Goal: Book appointment/travel/reservation

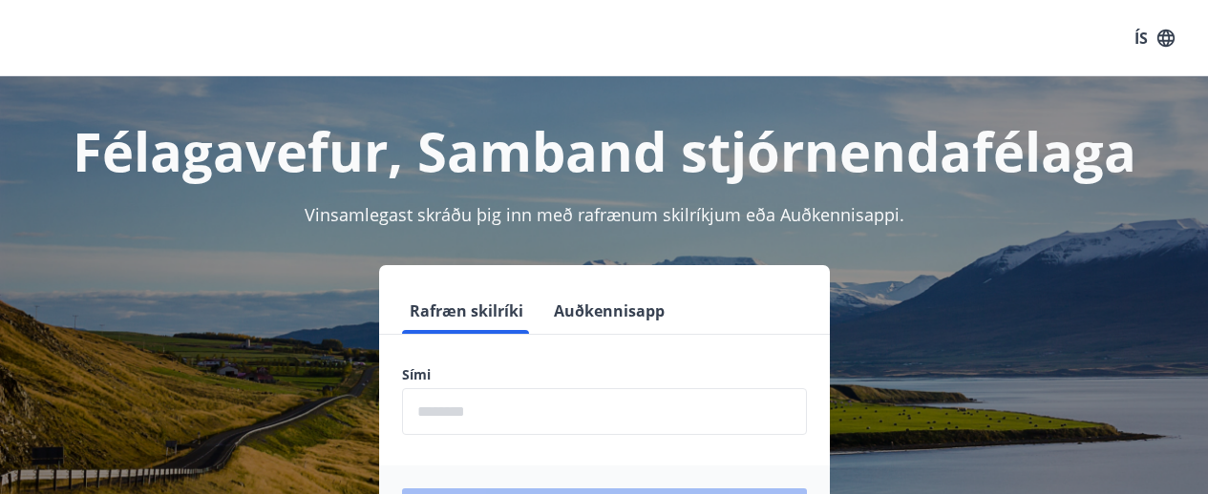
click at [569, 401] on input "phone" at bounding box center [604, 412] width 405 height 47
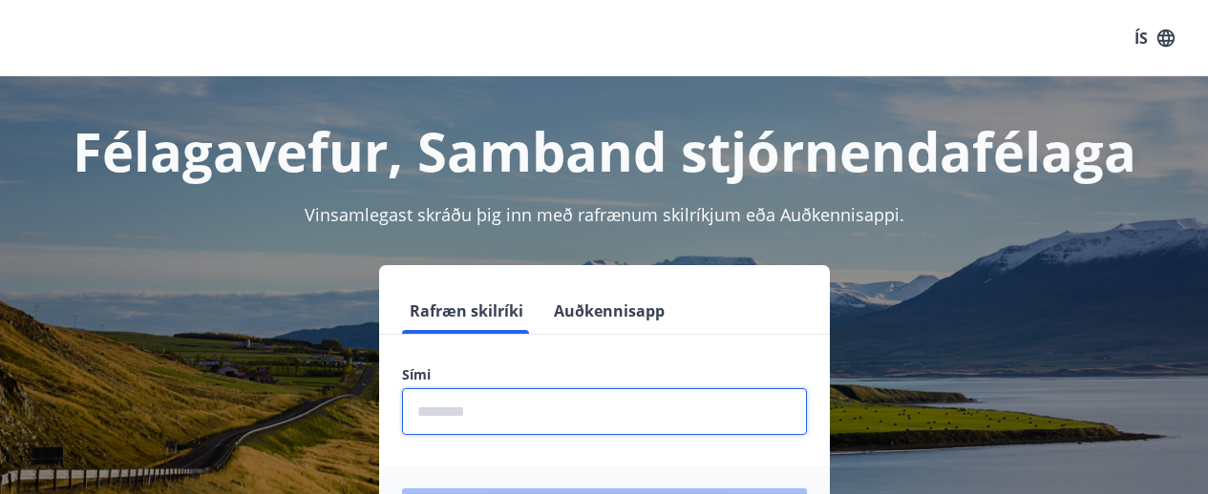
type input "********"
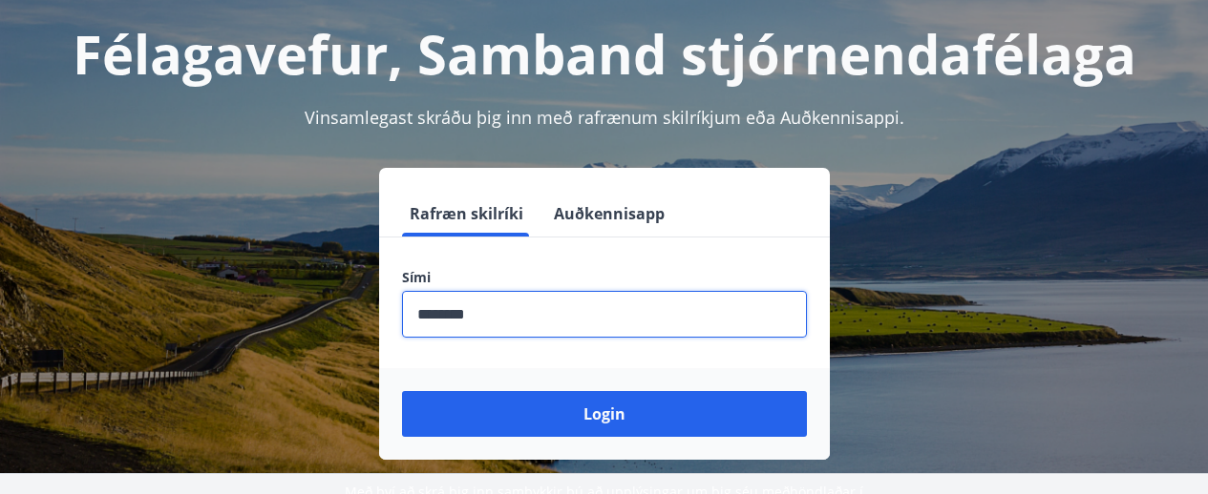
scroll to position [237, 0]
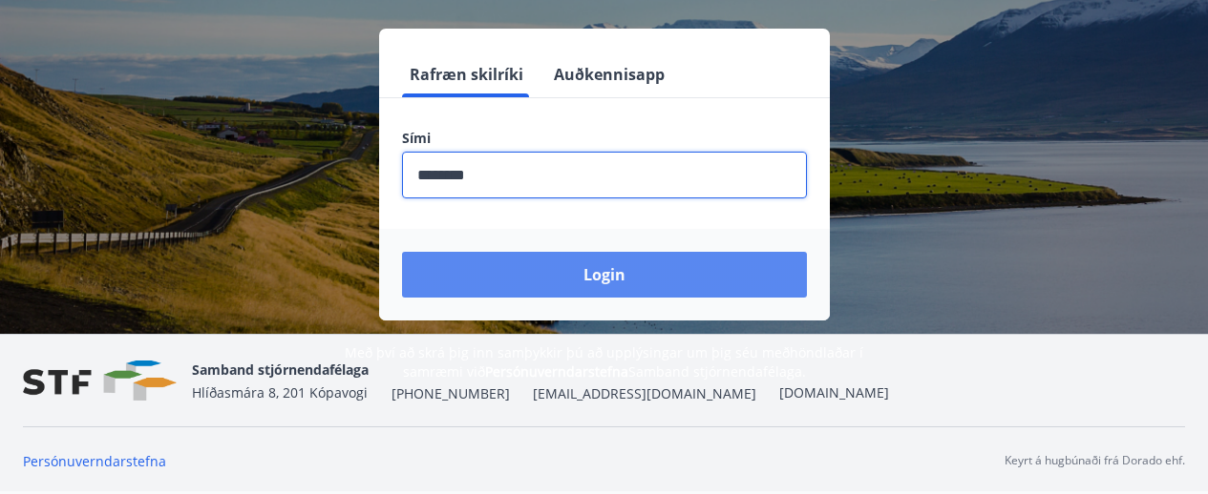
click at [601, 272] on button "Login" at bounding box center [604, 275] width 405 height 46
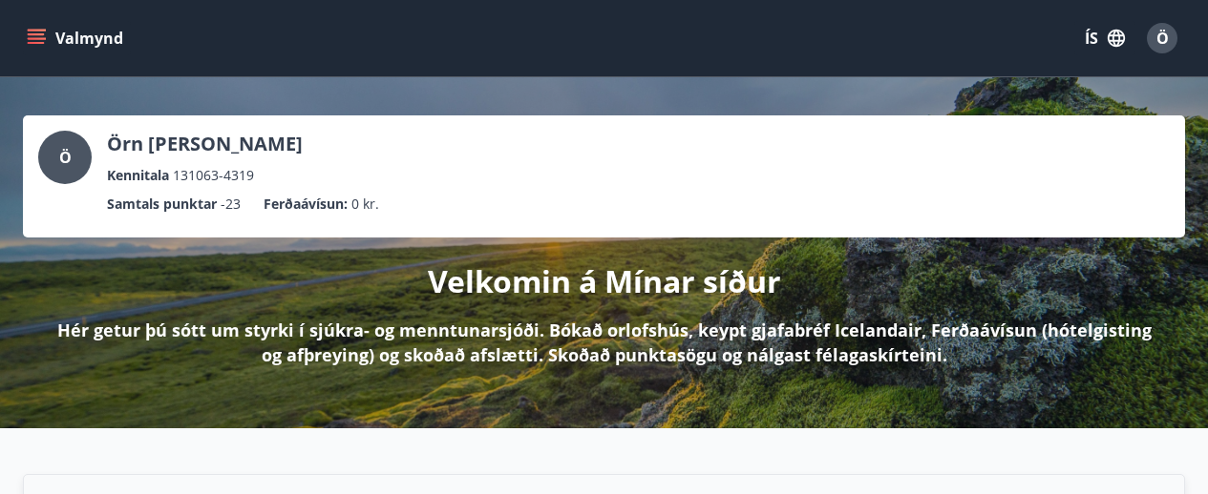
click at [40, 35] on icon "menu" at bounding box center [36, 34] width 17 height 2
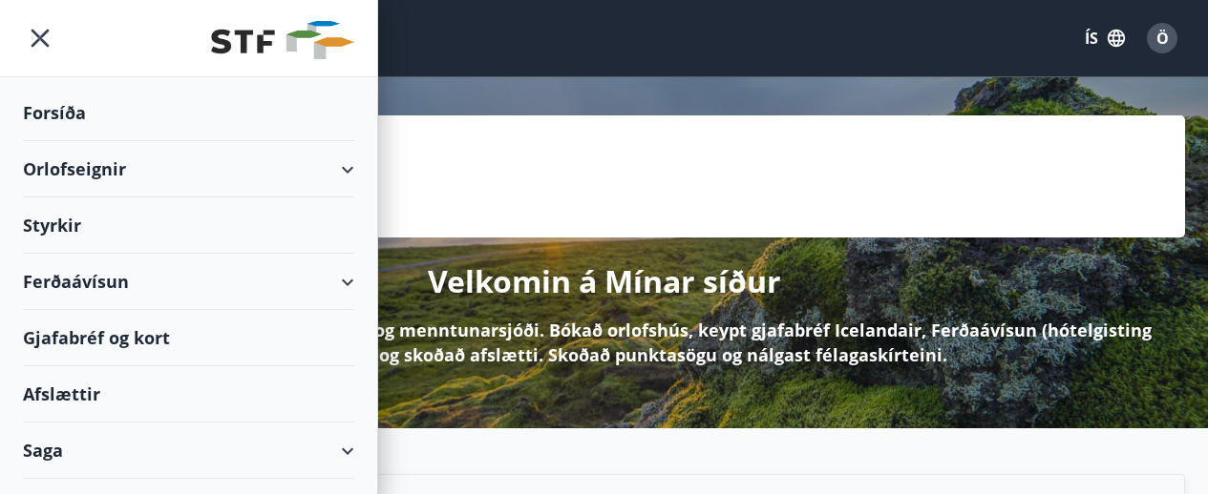
click at [327, 172] on div "Orlofseignir" at bounding box center [188, 169] width 331 height 56
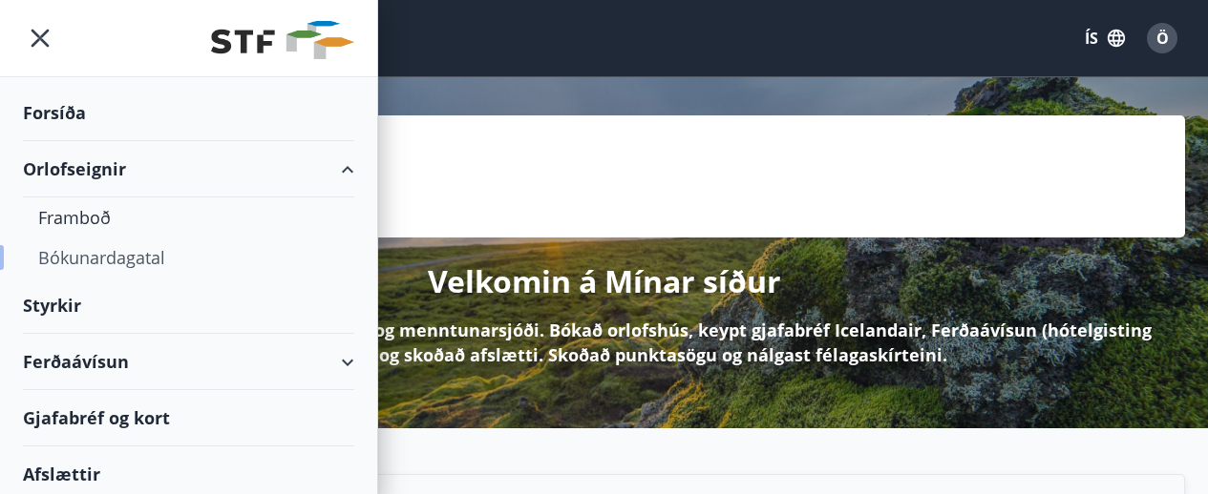
click at [102, 254] on div "Bókunardagatal" at bounding box center [188, 258] width 301 height 40
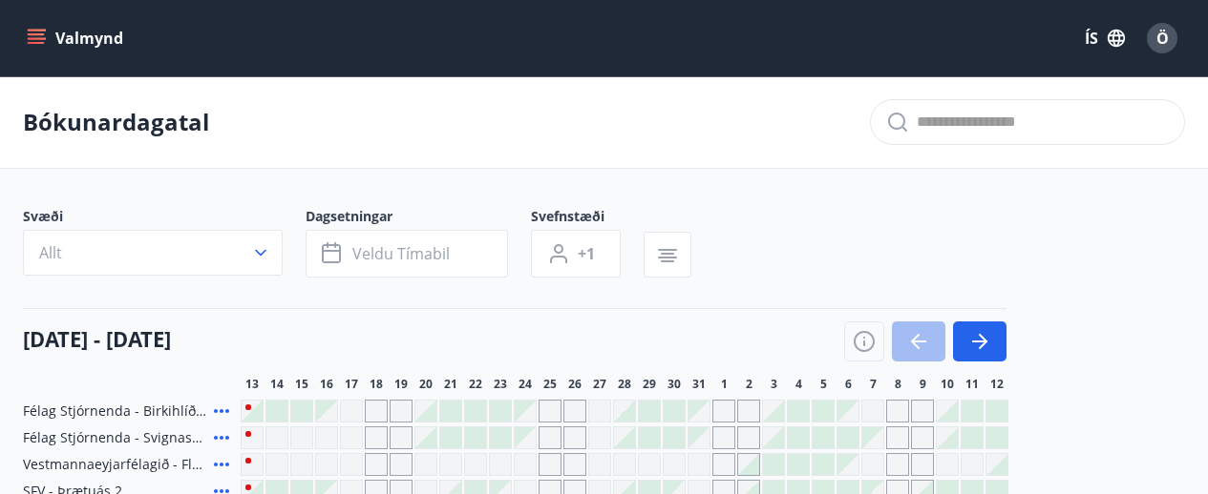
scroll to position [286, 0]
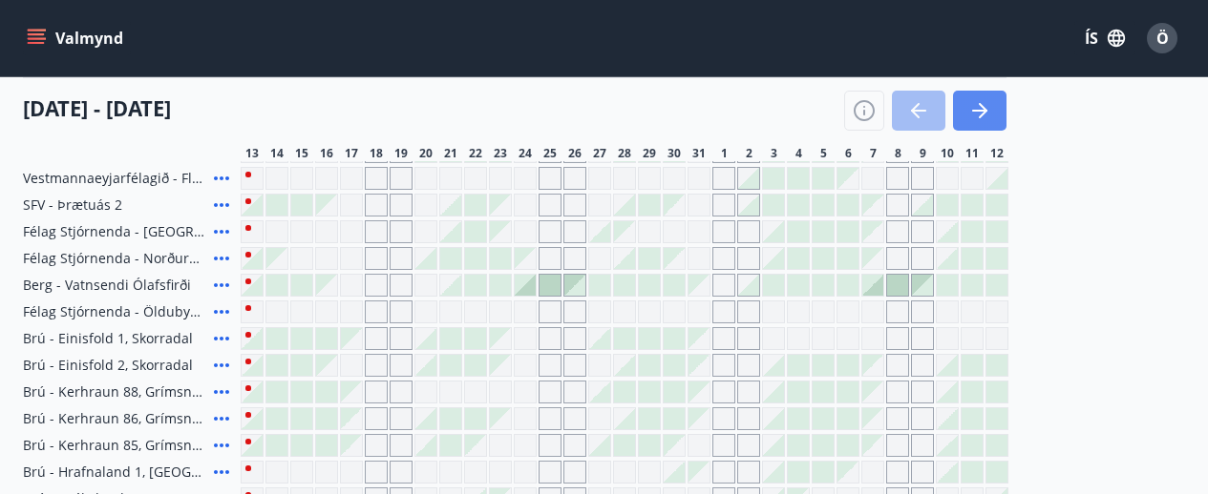
click at [984, 111] on icon "button" at bounding box center [982, 110] width 9 height 15
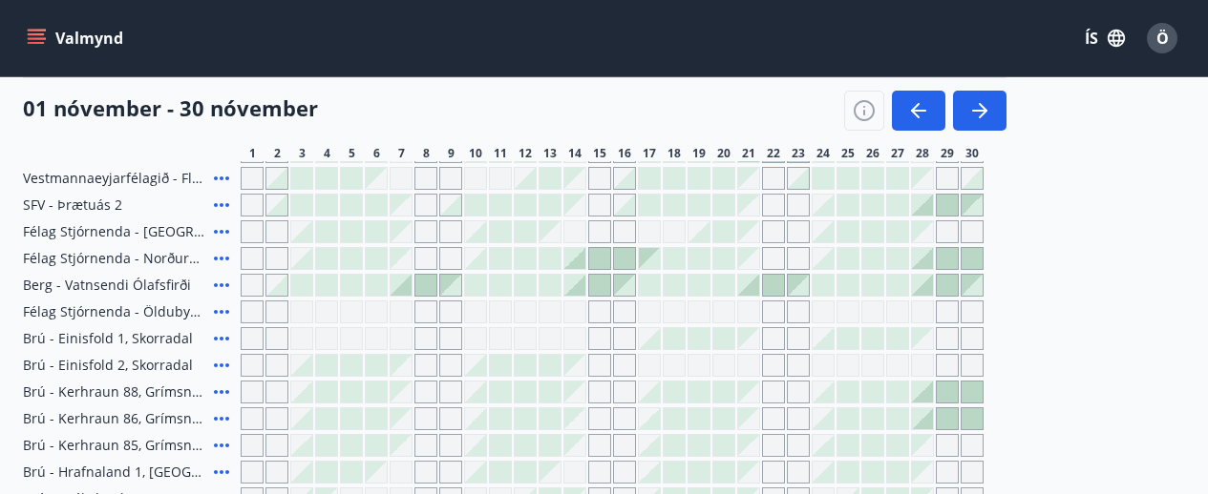
scroll to position [573, 0]
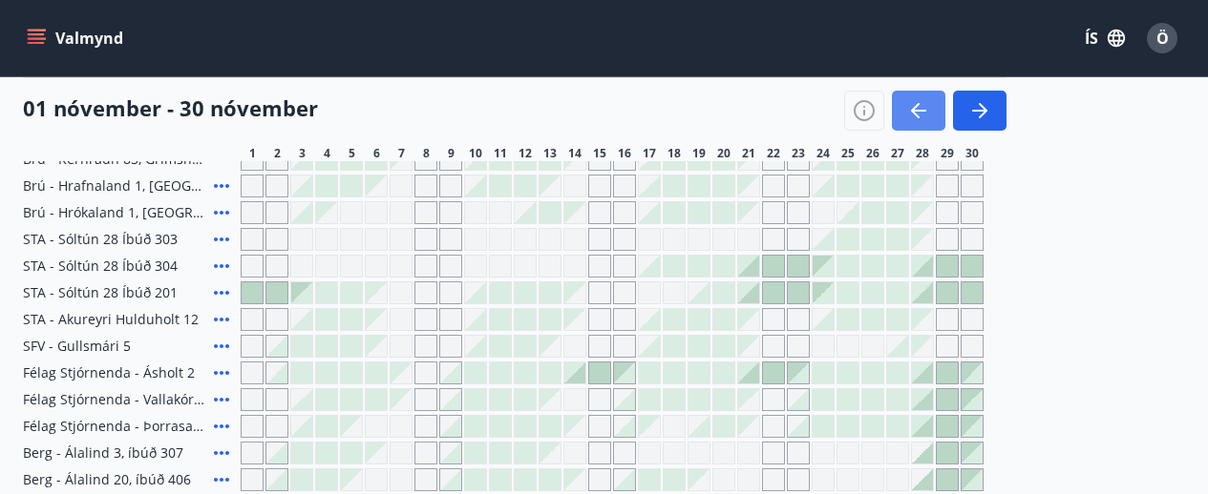
click at [918, 112] on icon "button" at bounding box center [918, 111] width 15 height 2
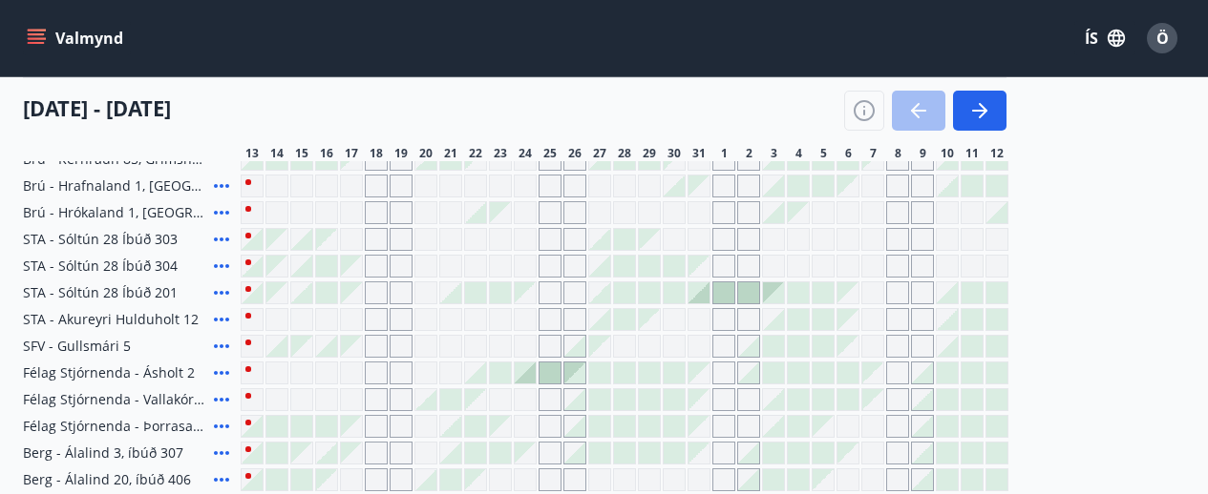
scroll to position [286, 0]
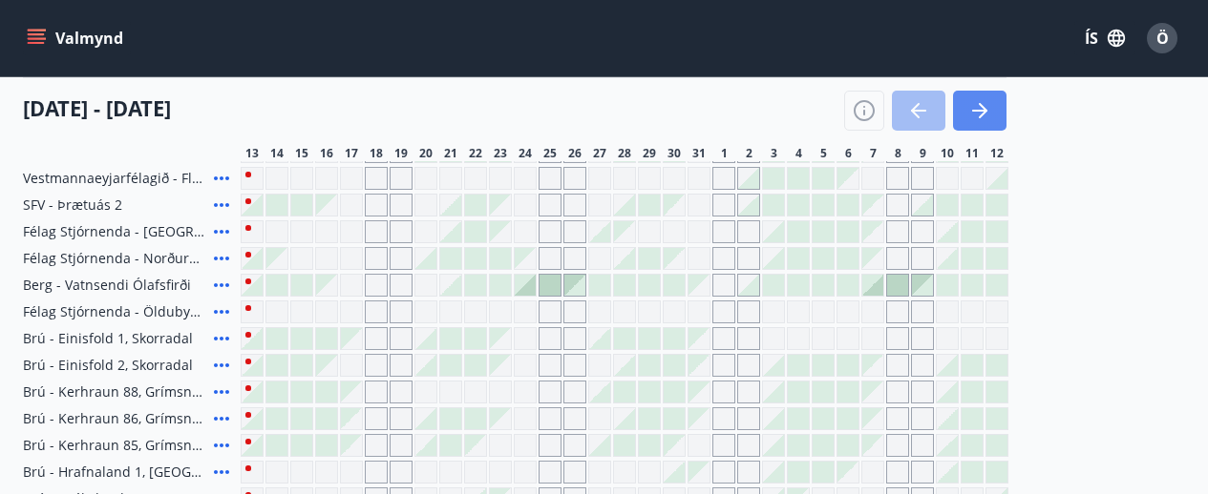
click at [990, 117] on icon "button" at bounding box center [979, 110] width 23 height 23
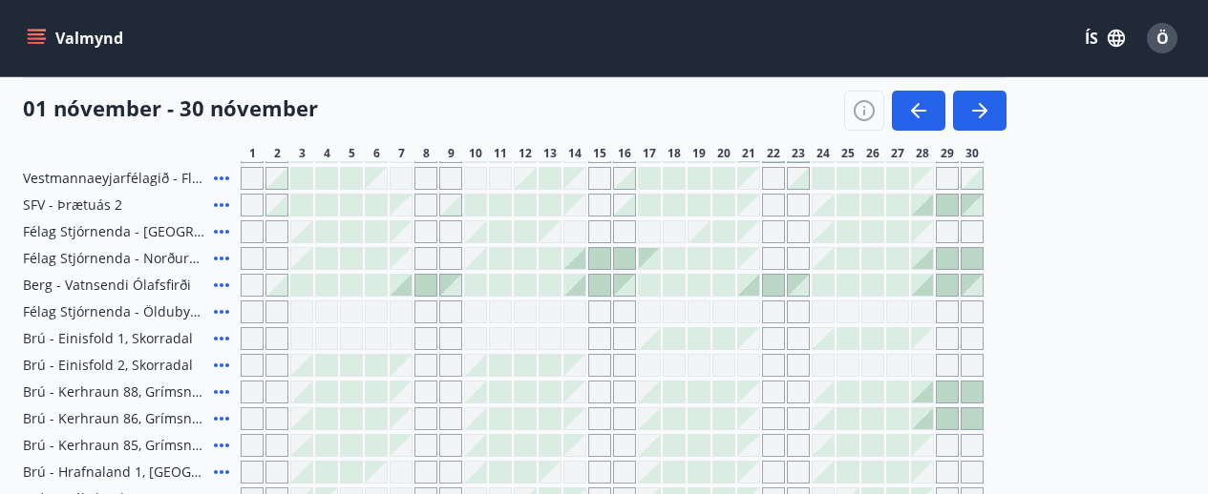
click at [50, 42] on button "Valmynd" at bounding box center [77, 38] width 108 height 34
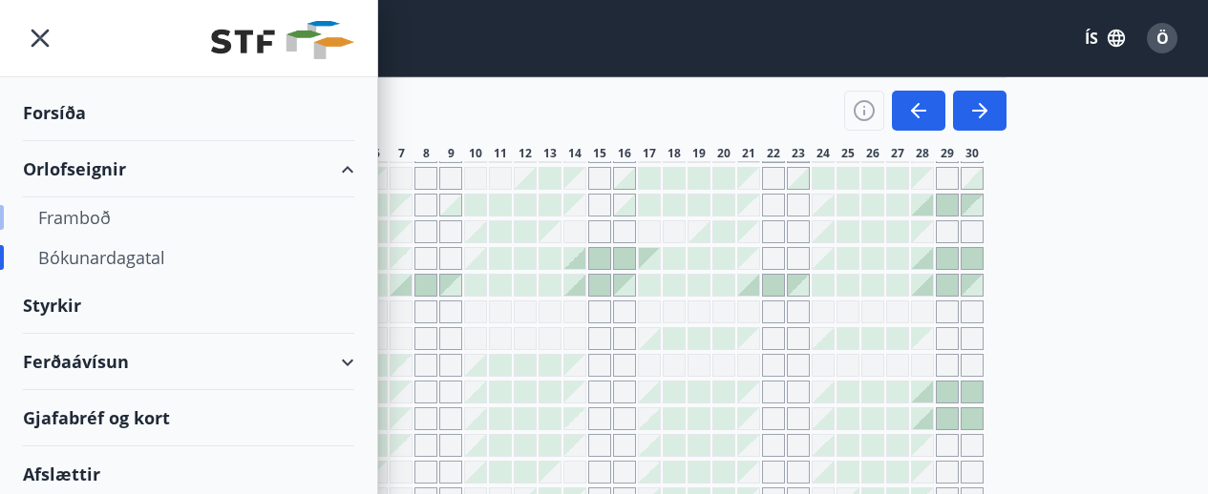
click at [78, 217] on div "Framboð" at bounding box center [188, 218] width 301 height 40
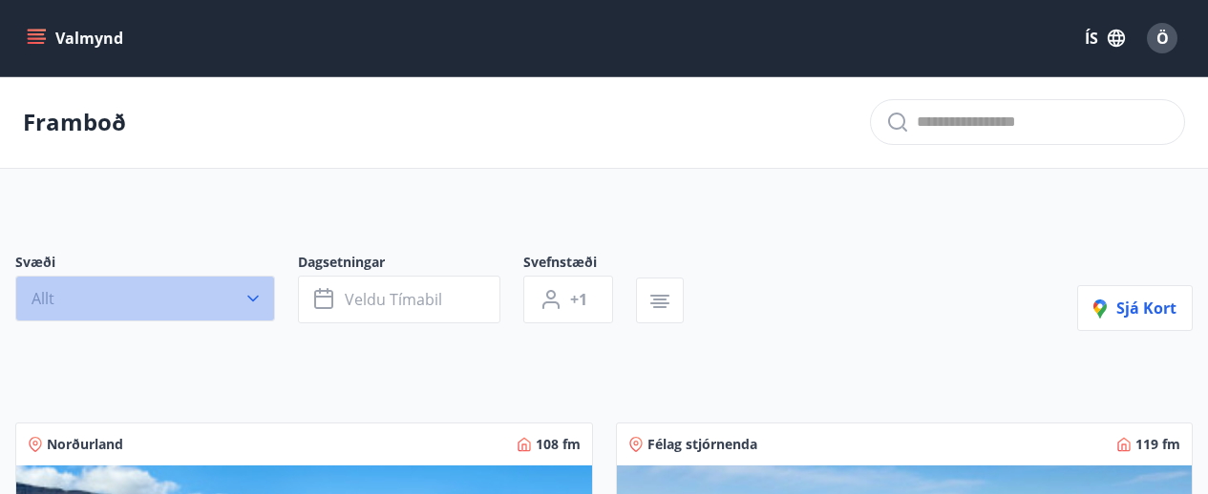
click at [254, 297] on icon "button" at bounding box center [252, 298] width 19 height 19
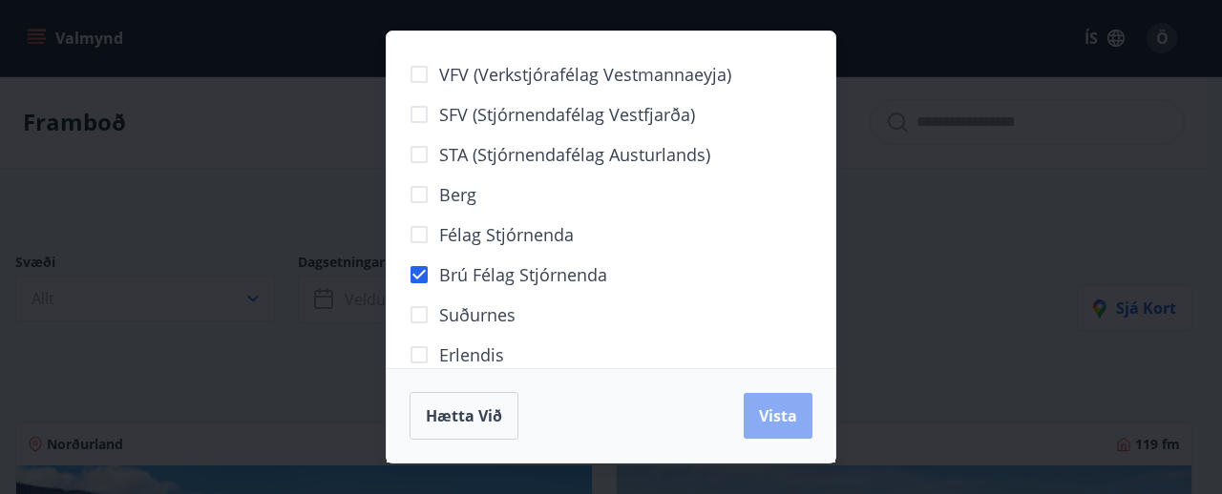
click at [781, 411] on span "Vista" at bounding box center [778, 416] width 38 height 21
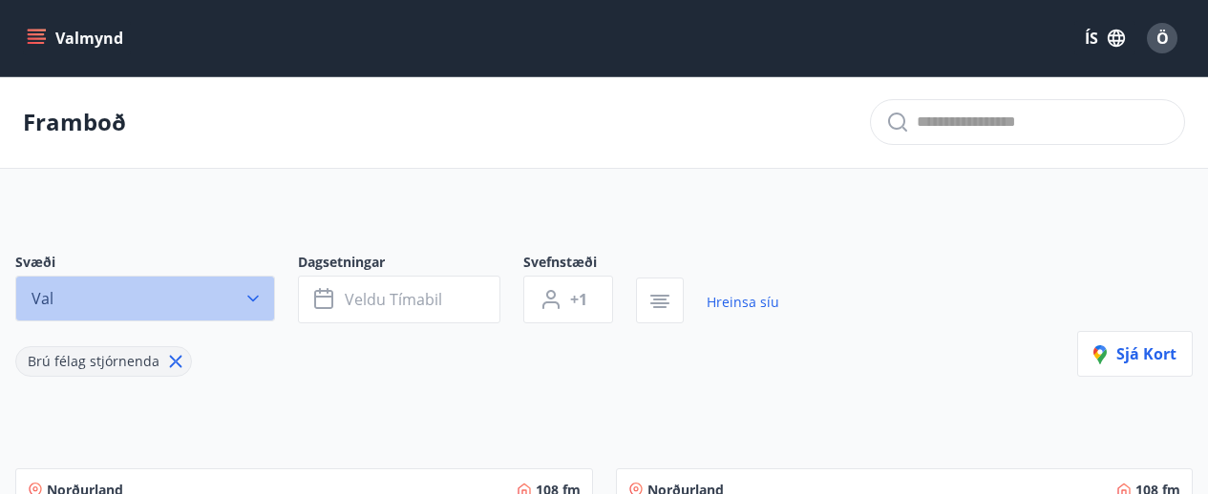
click at [254, 295] on icon "button" at bounding box center [252, 298] width 19 height 19
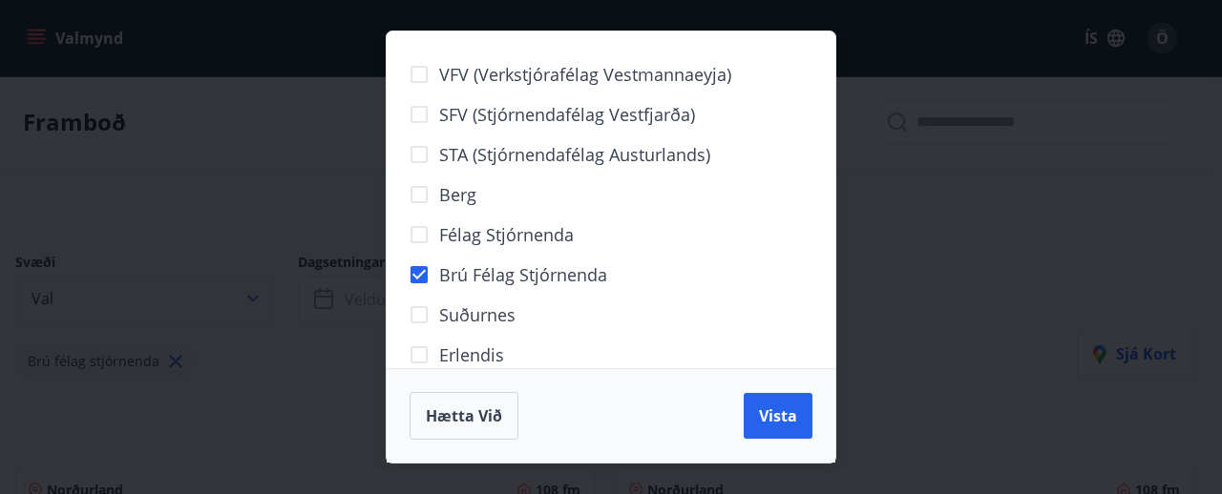
click at [254, 295] on div "VFV (Verkstjórafélag Vestmannaeyja) SFV (Stjórnendafélag Vestfjarða) STA (Stjór…" at bounding box center [611, 247] width 1222 height 494
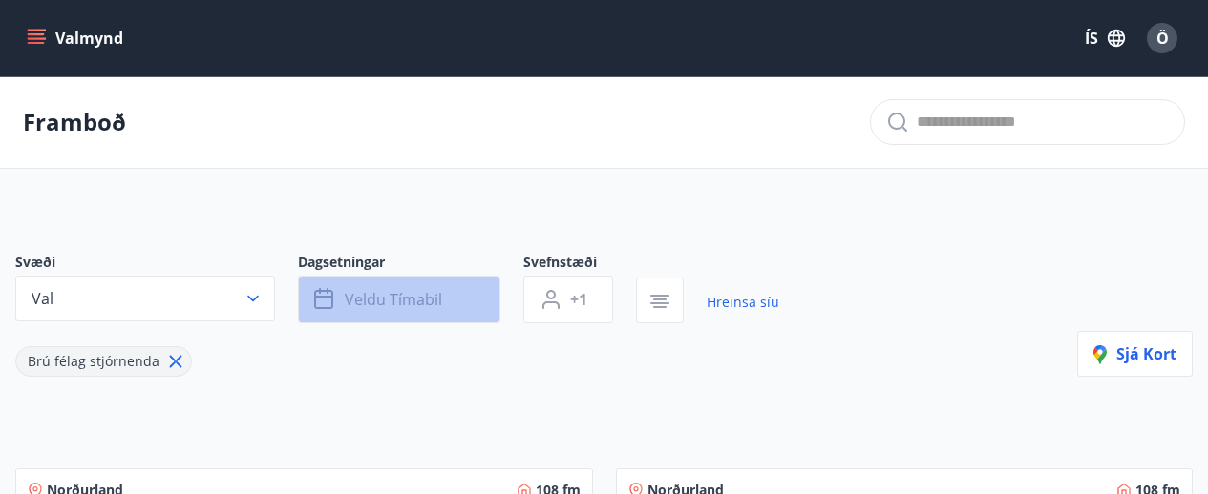
click at [437, 292] on span "Veldu tímabil" at bounding box center [393, 299] width 97 height 21
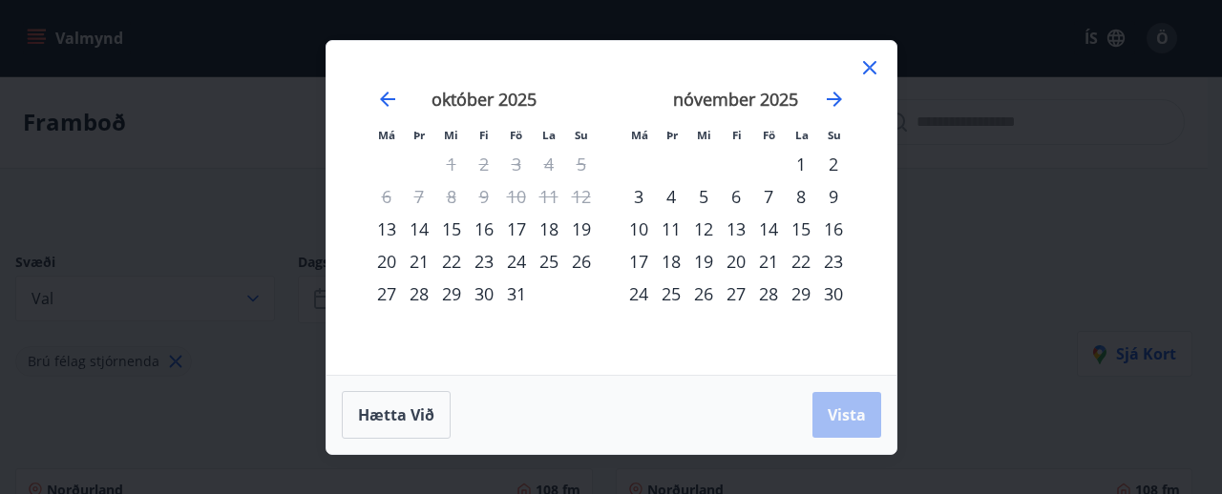
click at [390, 262] on div "20" at bounding box center [386, 261] width 32 height 32
click at [554, 264] on div "25" at bounding box center [549, 261] width 32 height 32
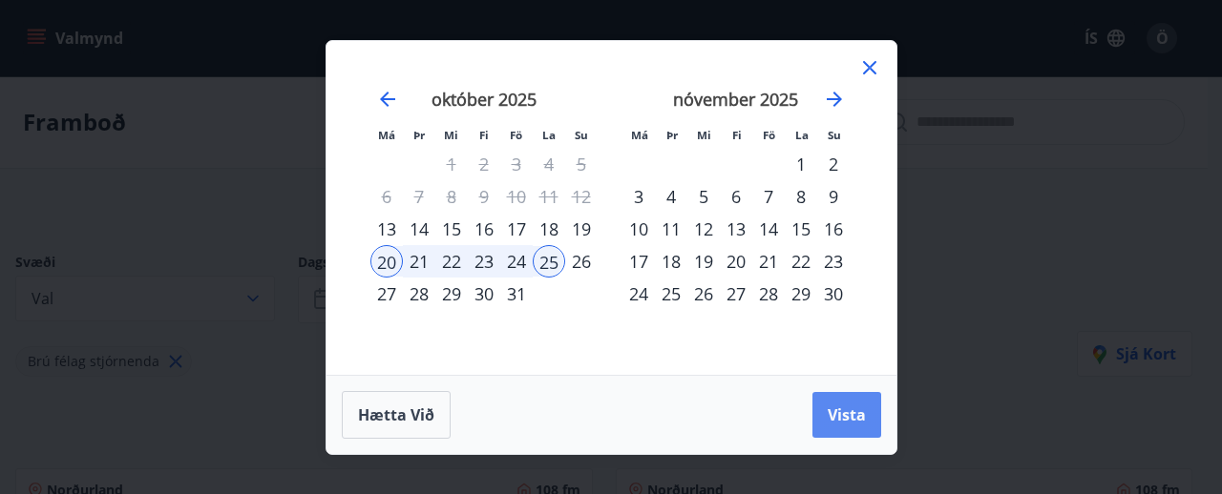
click at [848, 415] on span "Vista" at bounding box center [847, 415] width 38 height 21
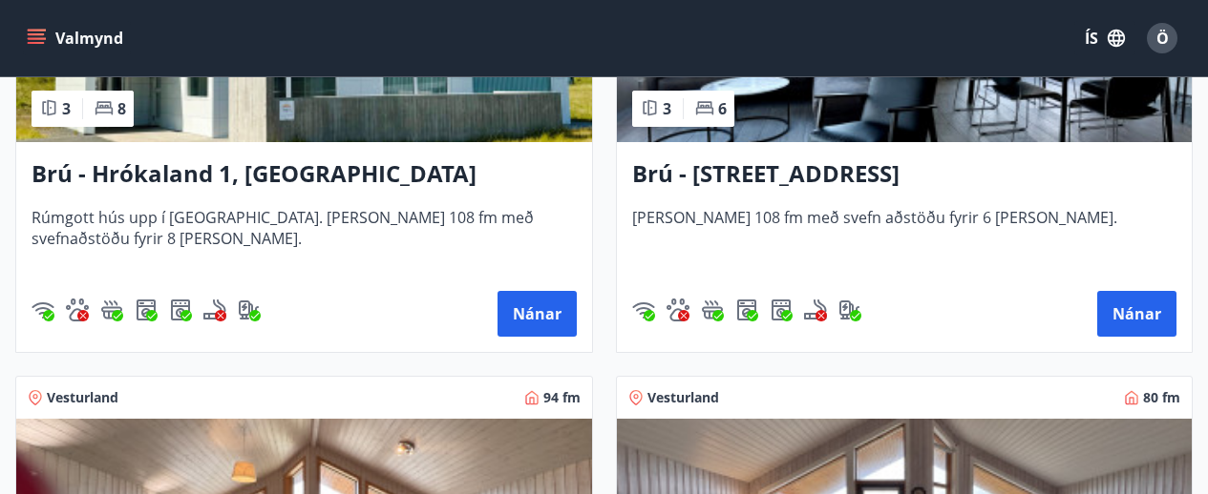
scroll to position [324, 0]
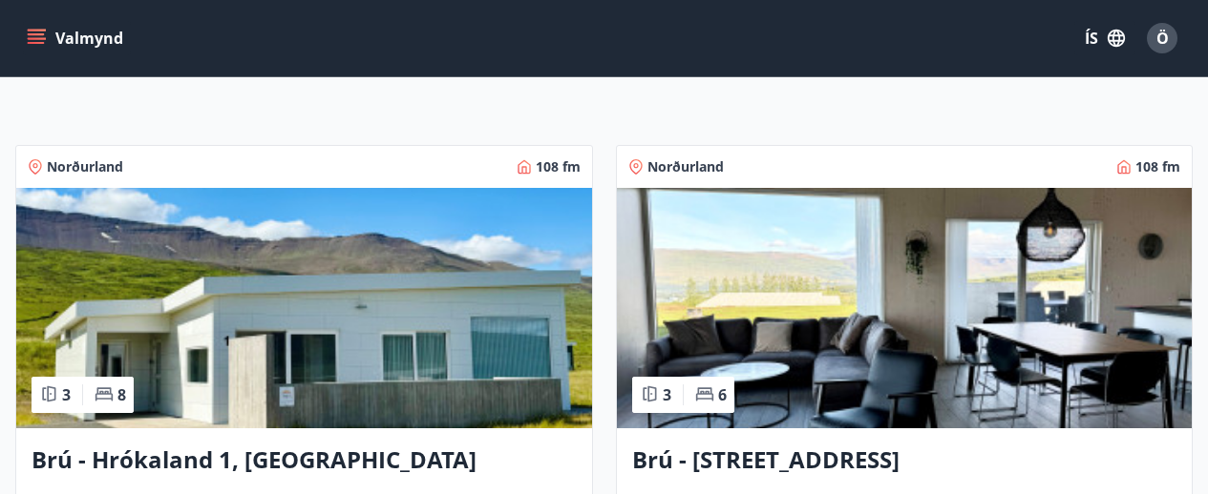
click at [78, 163] on span "Norðurland" at bounding box center [85, 167] width 76 height 19
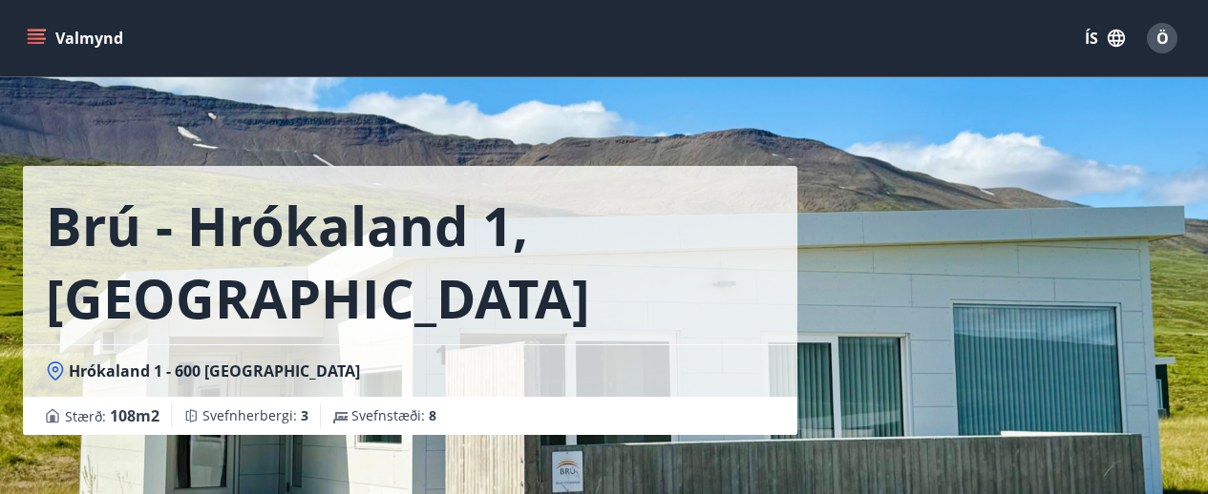
click at [42, 33] on icon "menu" at bounding box center [36, 34] width 17 height 2
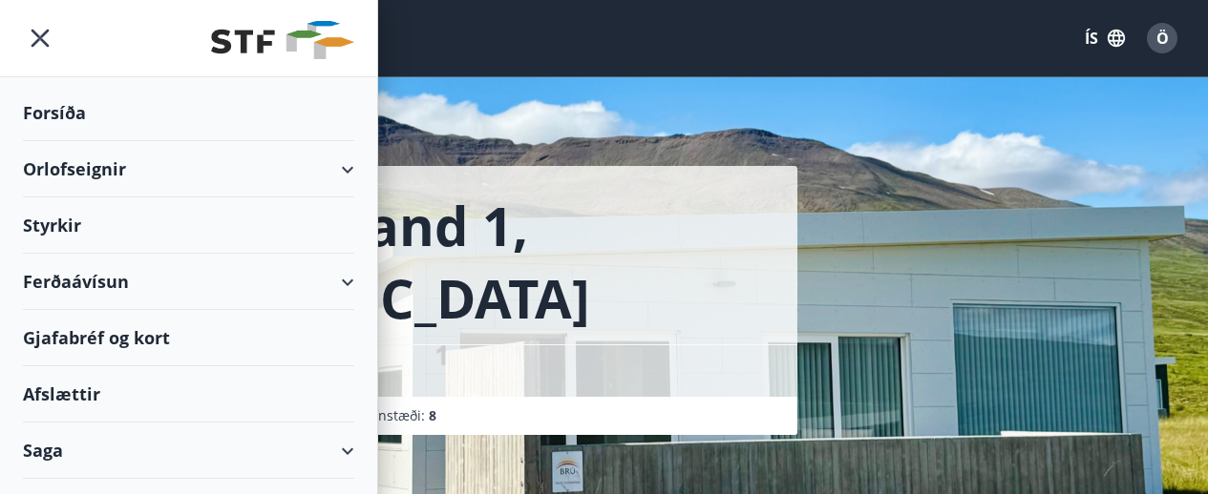
click at [326, 170] on div "Orlofseignir" at bounding box center [188, 169] width 331 height 56
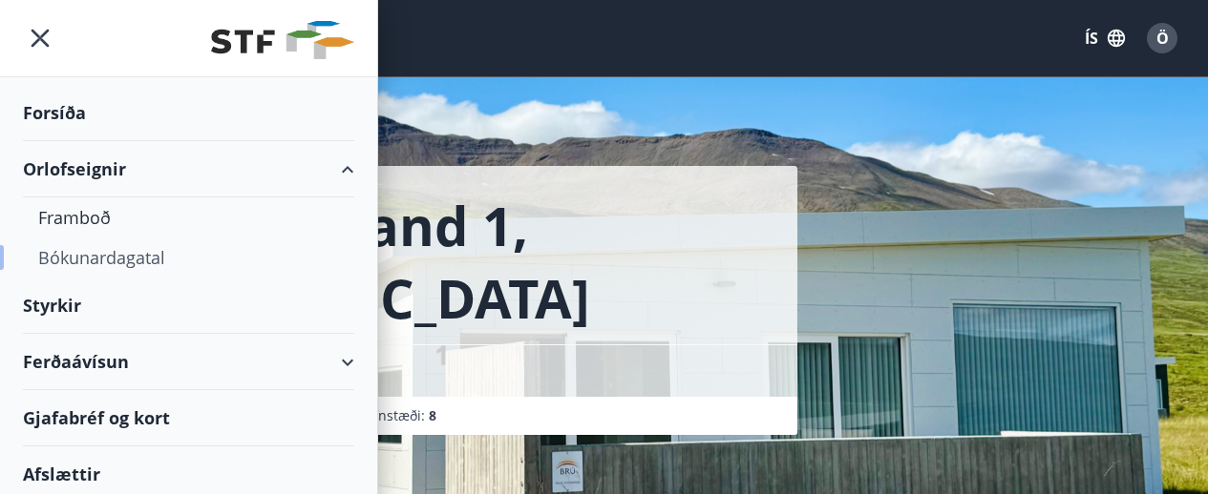
click at [95, 255] on div "Bókunardagatal" at bounding box center [188, 258] width 301 height 40
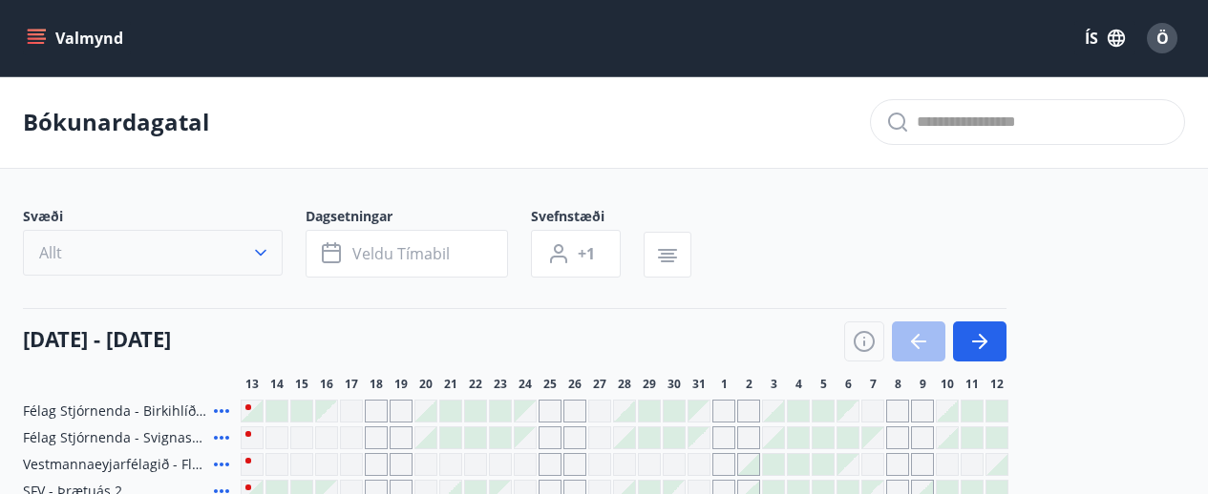
click at [261, 252] on icon "button" at bounding box center [260, 252] width 19 height 19
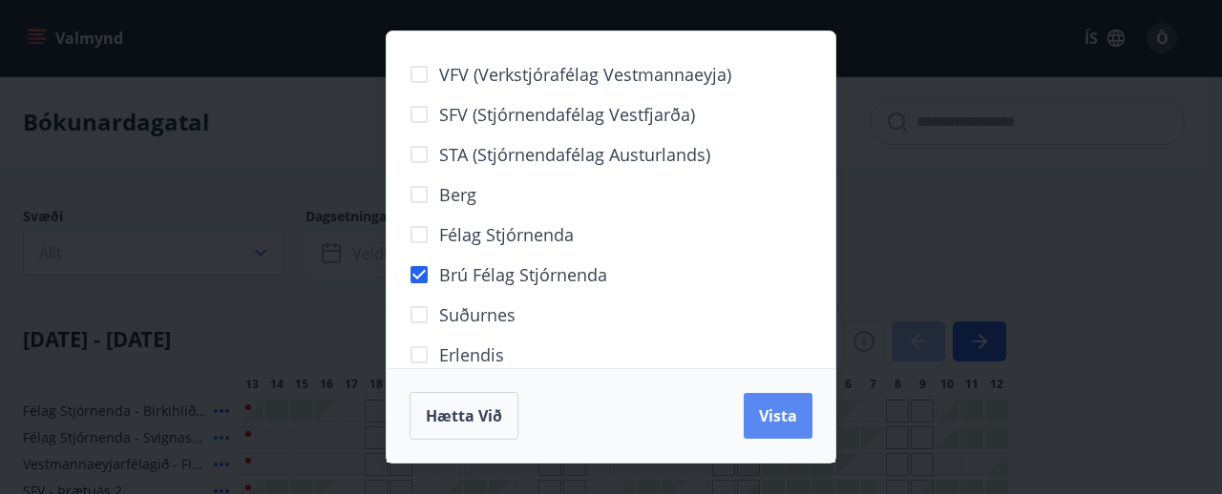
click at [773, 411] on span "Vista" at bounding box center [778, 416] width 38 height 21
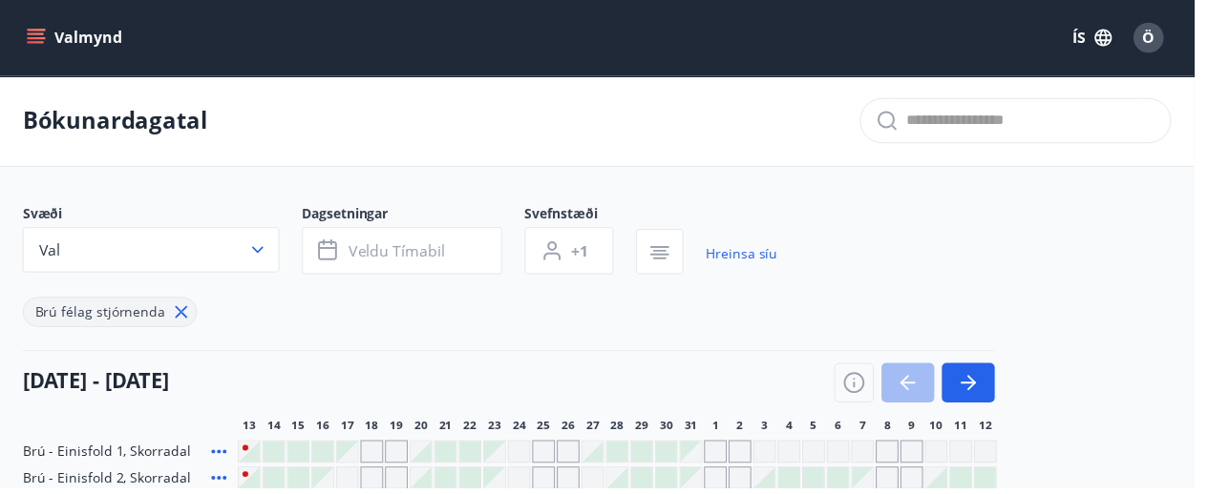
scroll to position [270, 0]
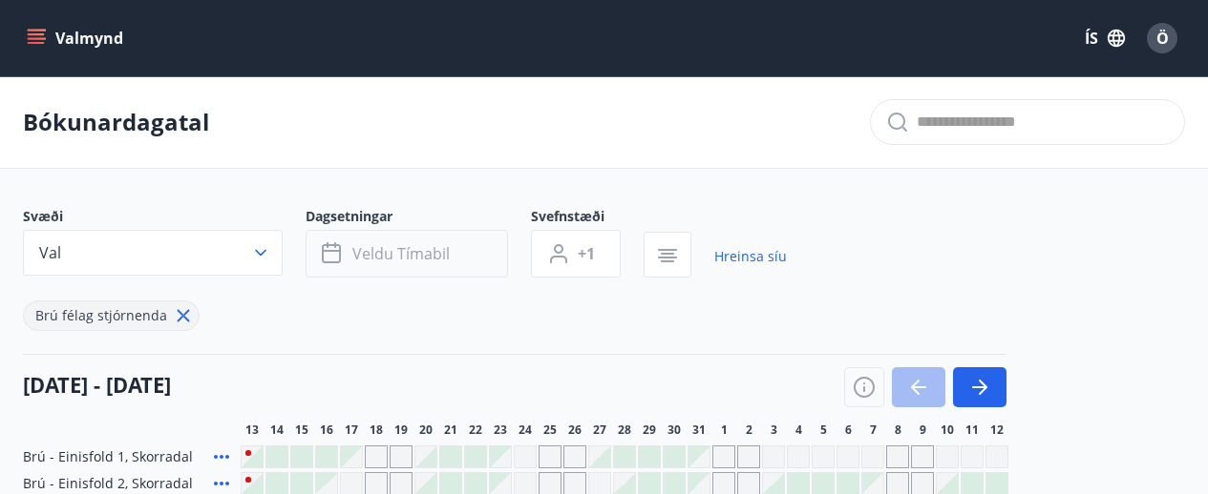
click at [412, 242] on button "Veldu tímabil" at bounding box center [406, 254] width 202 height 48
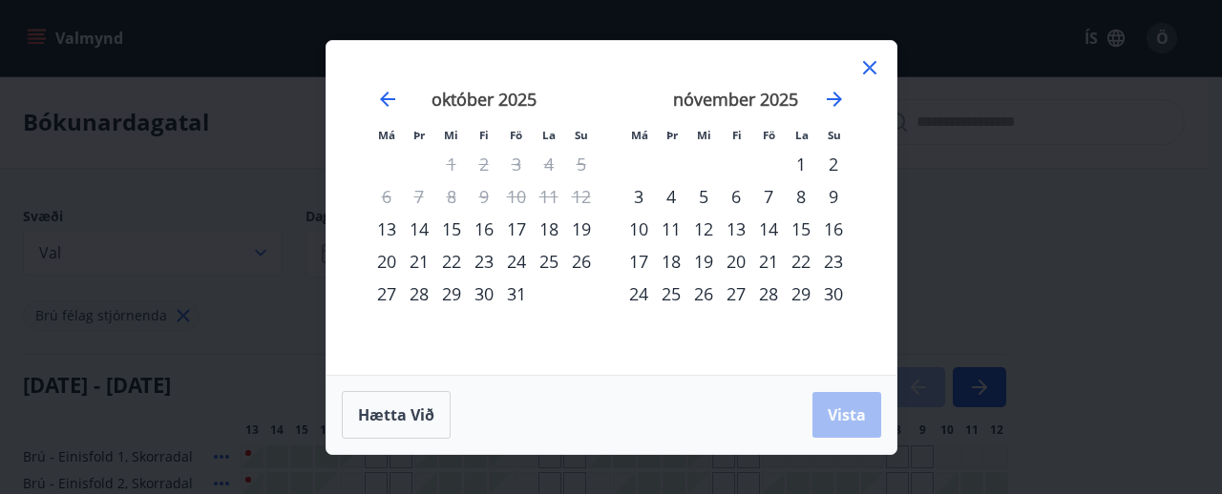
click at [514, 228] on div "17" at bounding box center [516, 229] width 32 height 32
click at [394, 263] on div "20" at bounding box center [386, 261] width 32 height 32
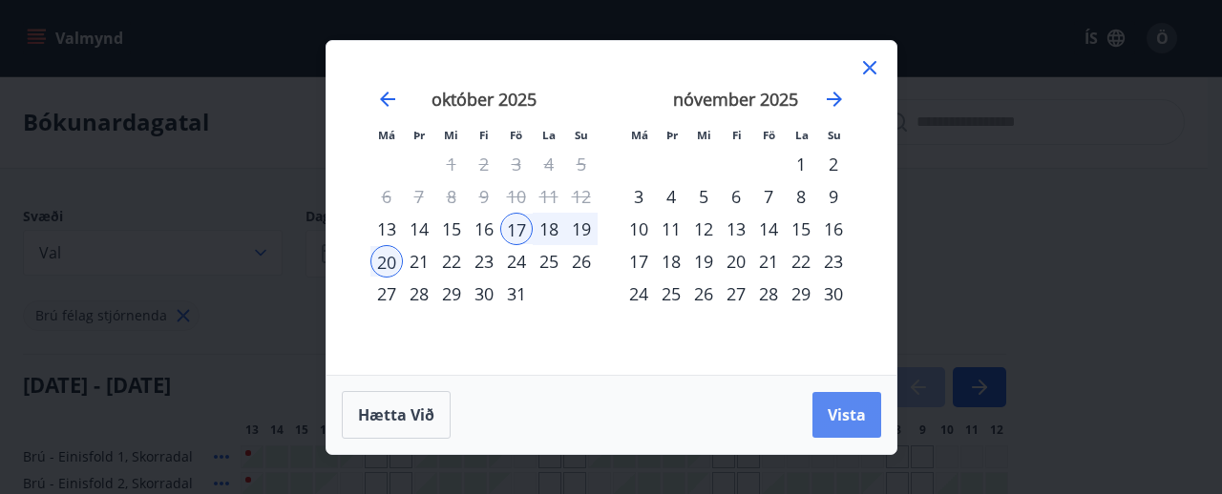
click at [852, 415] on span "Vista" at bounding box center [847, 415] width 38 height 21
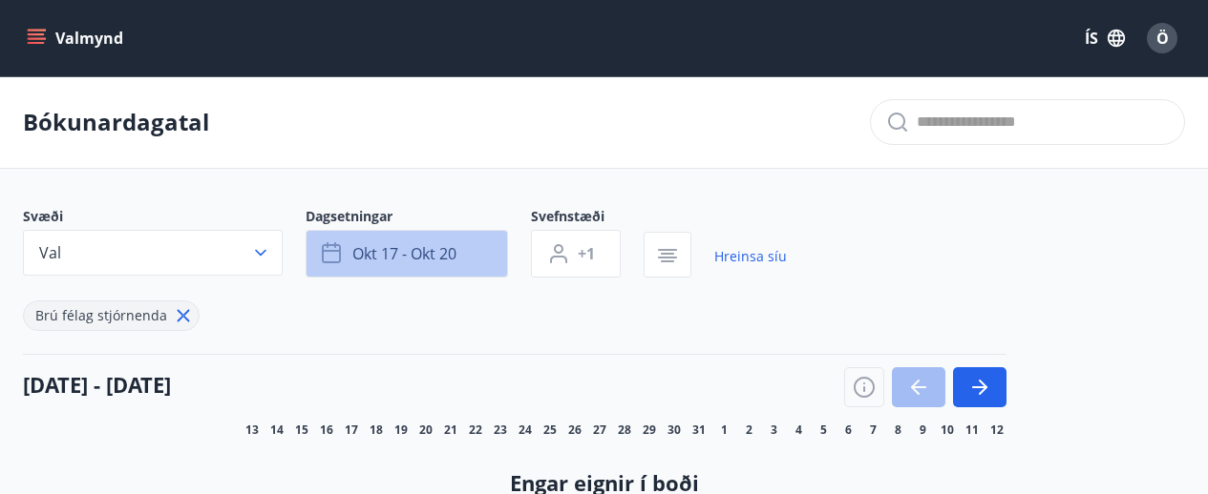
click at [429, 252] on span "okt 17 - okt 20" at bounding box center [404, 253] width 104 height 21
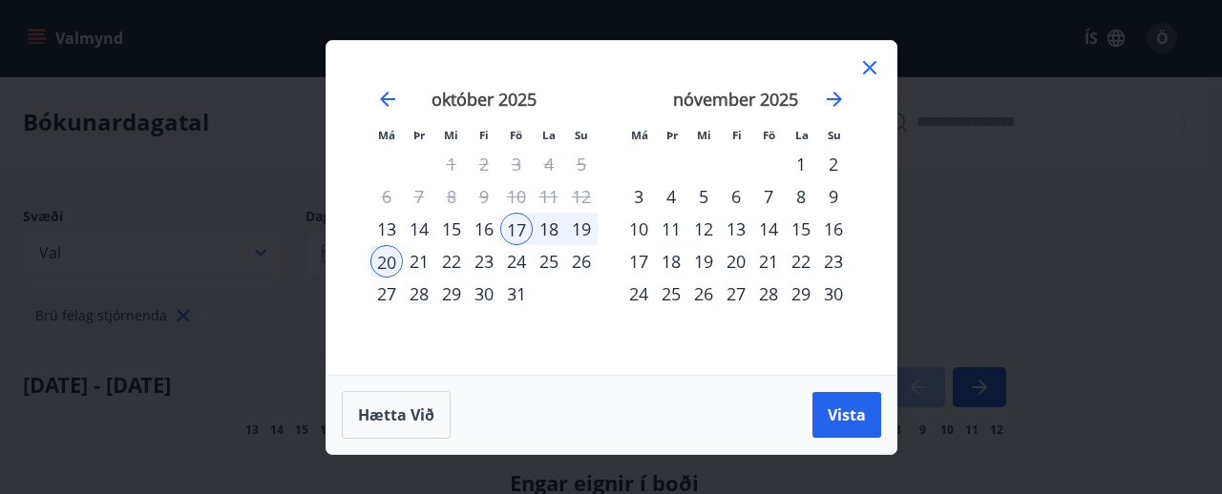
click at [393, 259] on div "20" at bounding box center [386, 261] width 32 height 32
click at [539, 258] on div "25" at bounding box center [549, 261] width 32 height 32
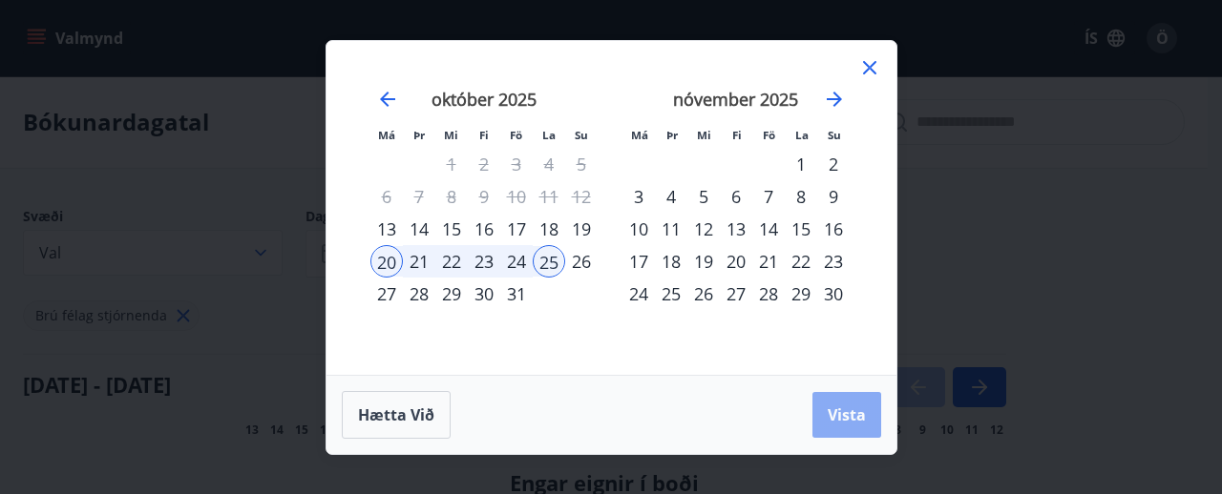
click at [847, 416] on span "Vista" at bounding box center [847, 415] width 38 height 21
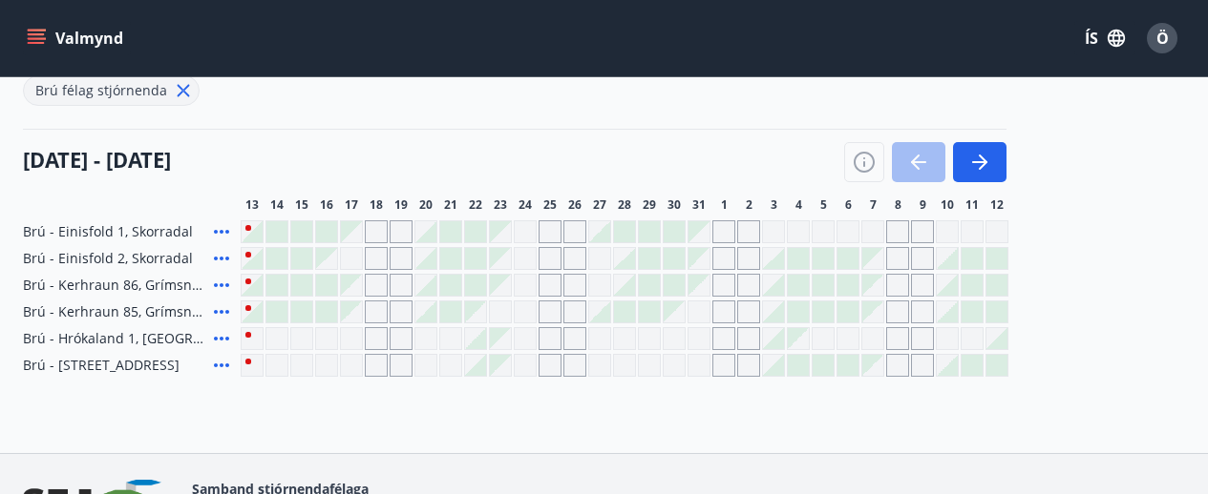
scroll to position [286, 0]
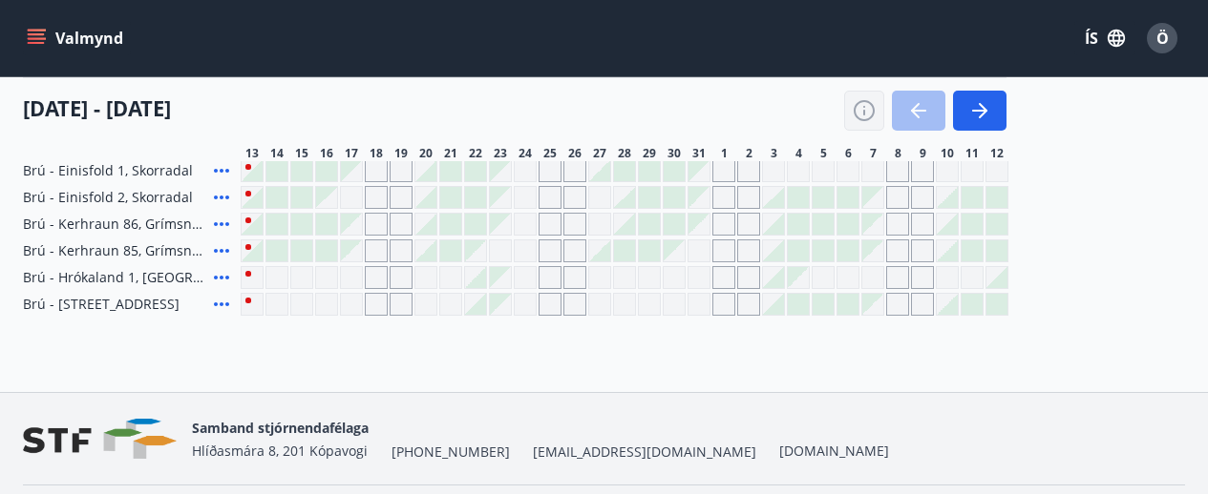
click at [868, 109] on icon "button" at bounding box center [863, 110] width 23 height 23
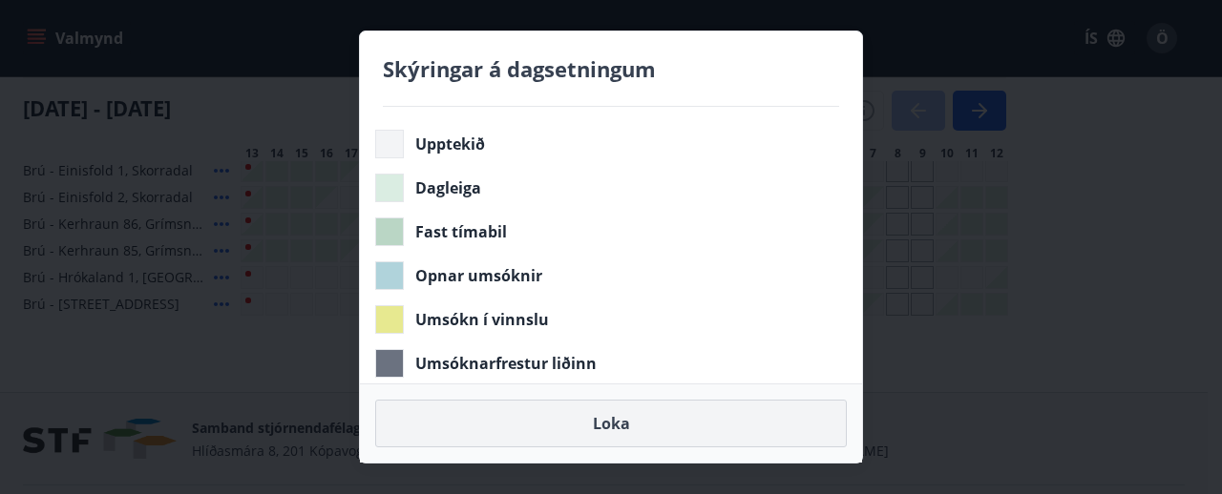
click at [621, 411] on button "Loka" at bounding box center [611, 424] width 472 height 48
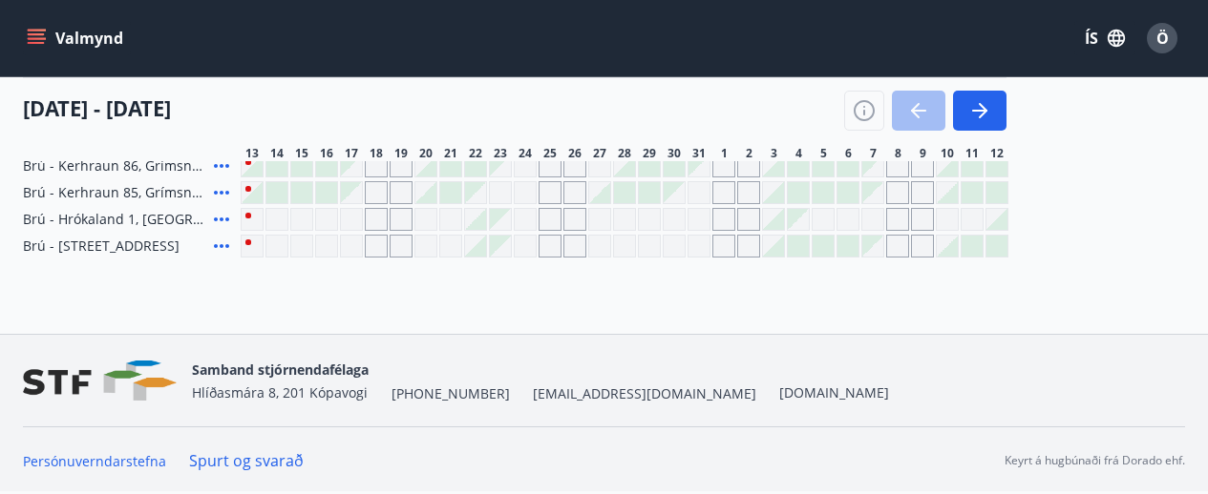
scroll to position [0, 0]
